Goal: Information Seeking & Learning: Learn about a topic

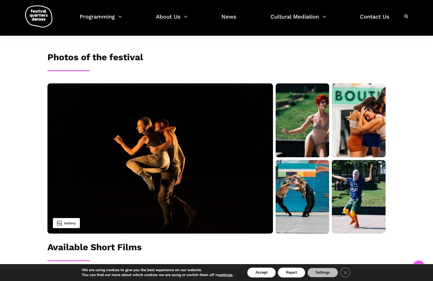
scroll to position [437, 0]
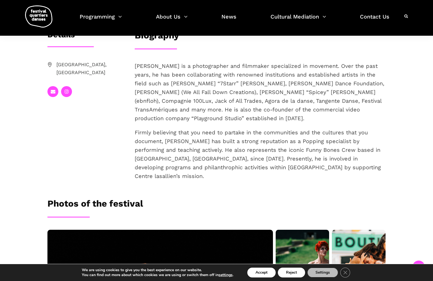
scroll to position [246, 0]
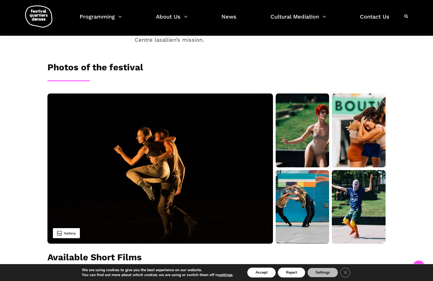
click at [203, 160] on img at bounding box center [160, 169] width 226 height 150
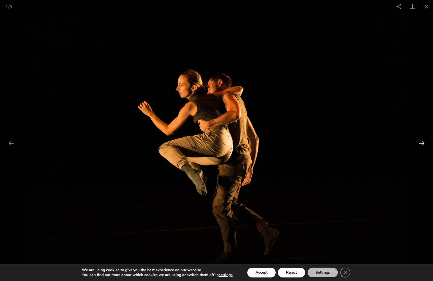
click at [419, 145] on button "Next slide" at bounding box center [421, 143] width 11 height 11
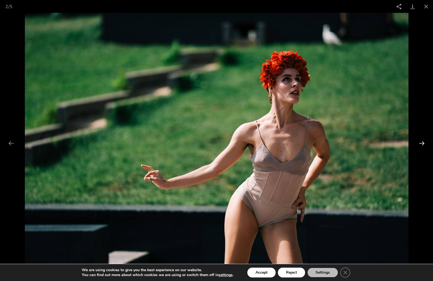
click at [419, 145] on button "Next slide" at bounding box center [421, 143] width 11 height 11
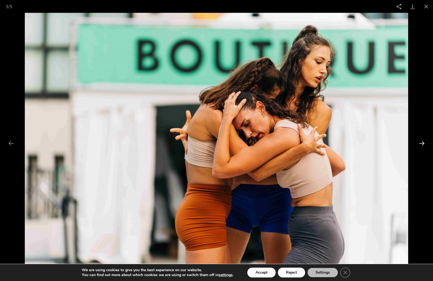
click at [419, 145] on button "Next slide" at bounding box center [421, 143] width 11 height 11
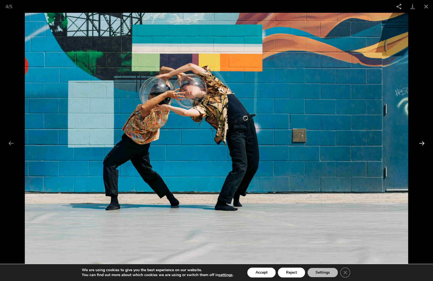
click at [419, 145] on button "Next slide" at bounding box center [421, 143] width 11 height 11
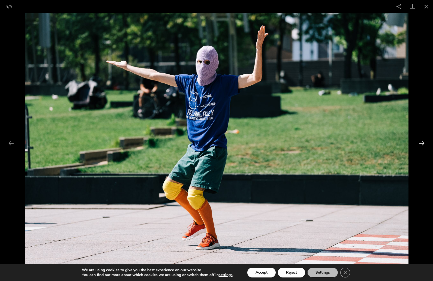
click at [419, 145] on button "Next slide" at bounding box center [421, 143] width 11 height 11
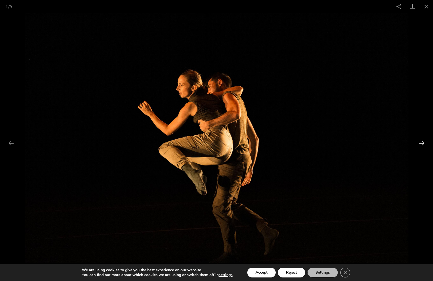
click at [419, 145] on button "Next slide" at bounding box center [421, 143] width 11 height 11
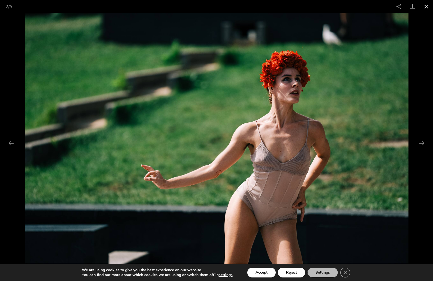
click at [425, 8] on button "Close gallery" at bounding box center [427, 6] width 14 height 13
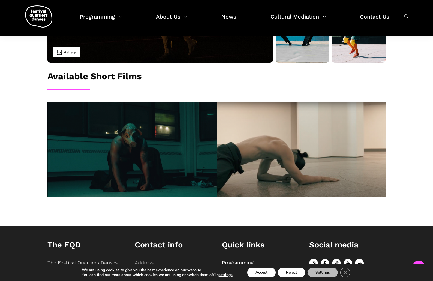
scroll to position [437, 0]
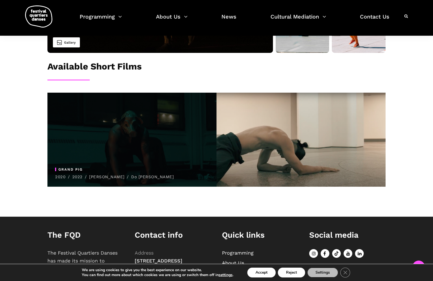
click at [143, 158] on span "Grand Pig 2020 / 2022 / [PERSON_NAME] / Do [PERSON_NAME]" at bounding box center [131, 140] width 169 height 94
click at [150, 122] on span "Grand Pig 2020 / 2022 / [PERSON_NAME] / Do [PERSON_NAME]" at bounding box center [131, 140] width 169 height 94
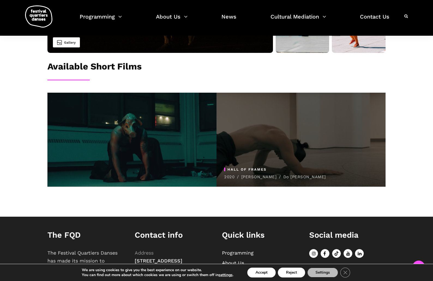
click at [274, 122] on span "HALL OF FRAMES 2020 / [PERSON_NAME] / Do [PERSON_NAME]" at bounding box center [301, 140] width 169 height 94
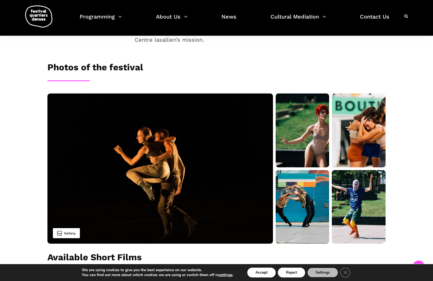
scroll to position [355, 0]
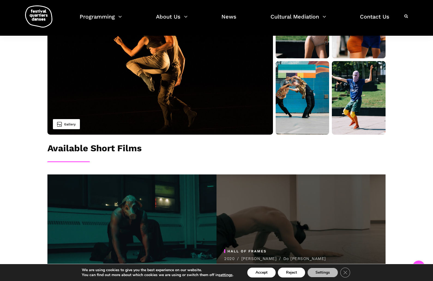
drag, startPoint x: 351, startPoint y: 246, endPoint x: 329, endPoint y: 177, distance: 72.8
click at [351, 250] on span "HALL OF FRAMES 2020 / [PERSON_NAME] / Do [PERSON_NAME]" at bounding box center [299, 256] width 151 height 13
